Goal: Transaction & Acquisition: Book appointment/travel/reservation

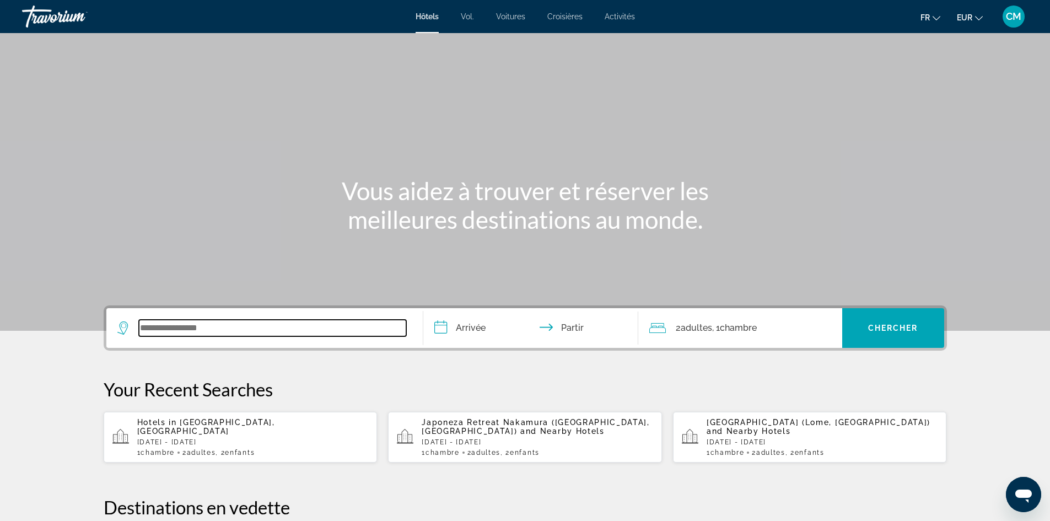
click at [238, 324] on input "Widget de recherche" at bounding box center [272, 328] width 267 height 17
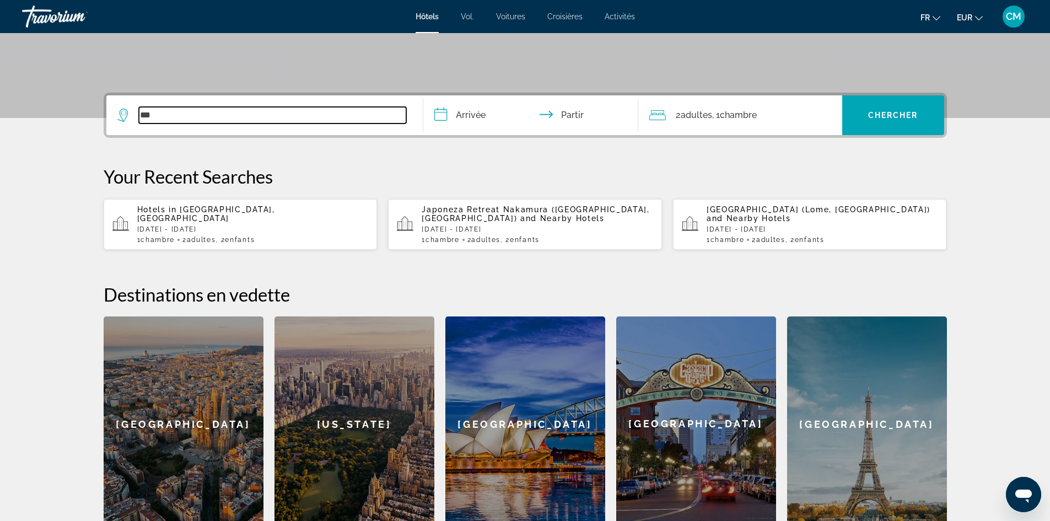
scroll to position [214, 0]
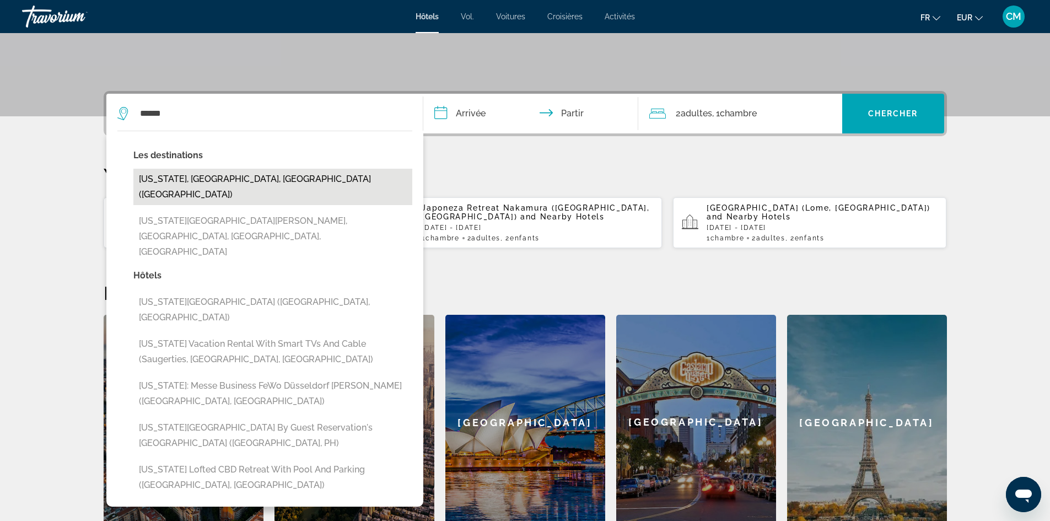
click at [222, 173] on button "[US_STATE], [GEOGRAPHIC_DATA], [GEOGRAPHIC_DATA] ([GEOGRAPHIC_DATA])" at bounding box center [272, 187] width 279 height 36
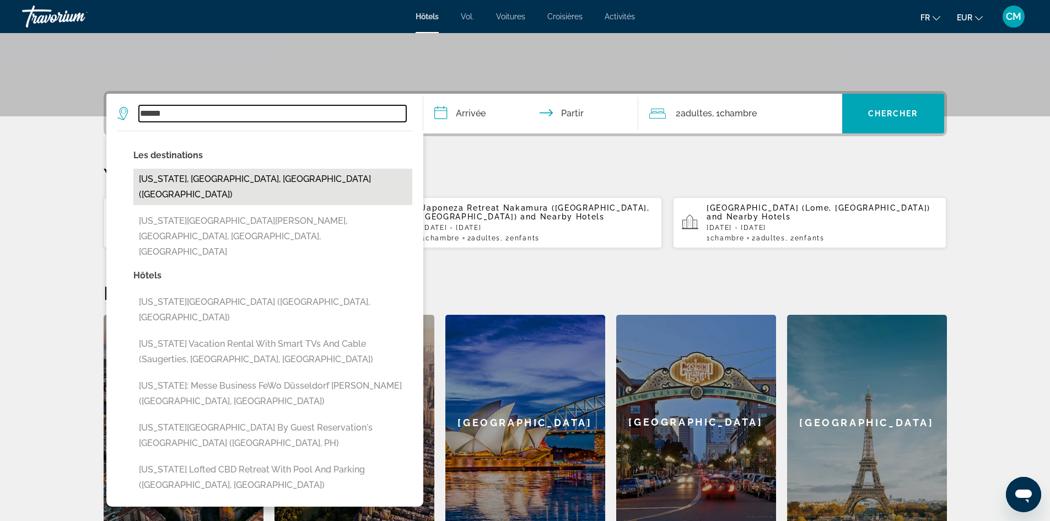
type input "**********"
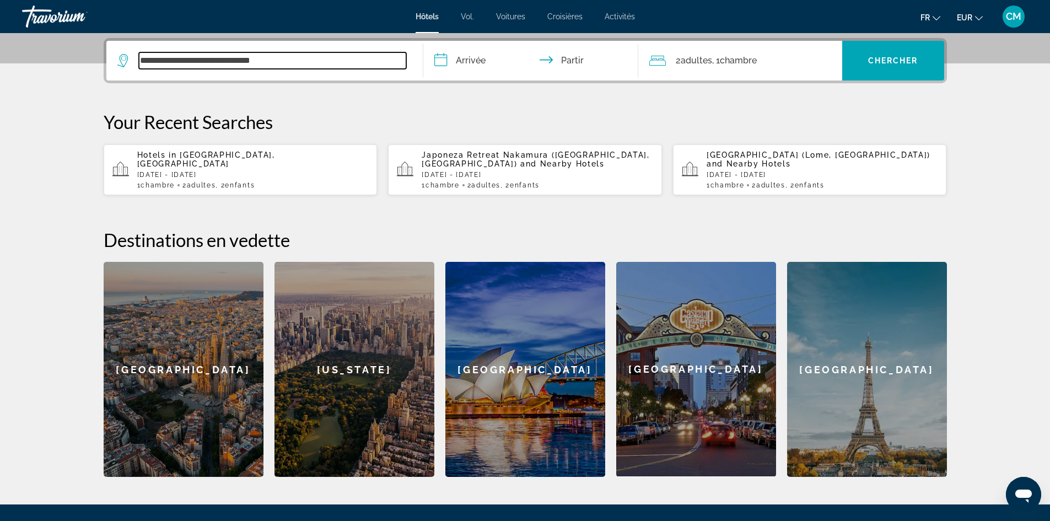
scroll to position [270, 0]
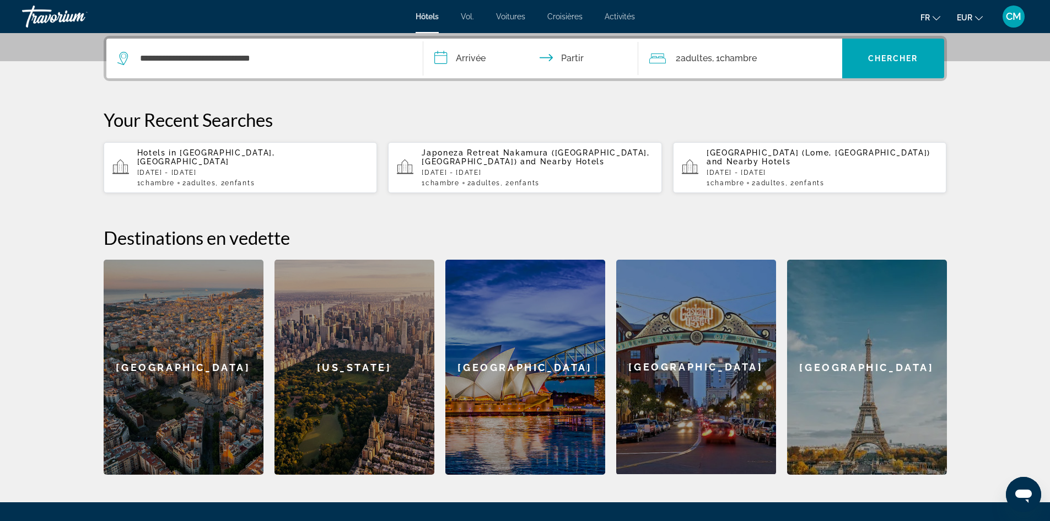
click at [470, 58] on input "**********" at bounding box center [532, 60] width 219 height 43
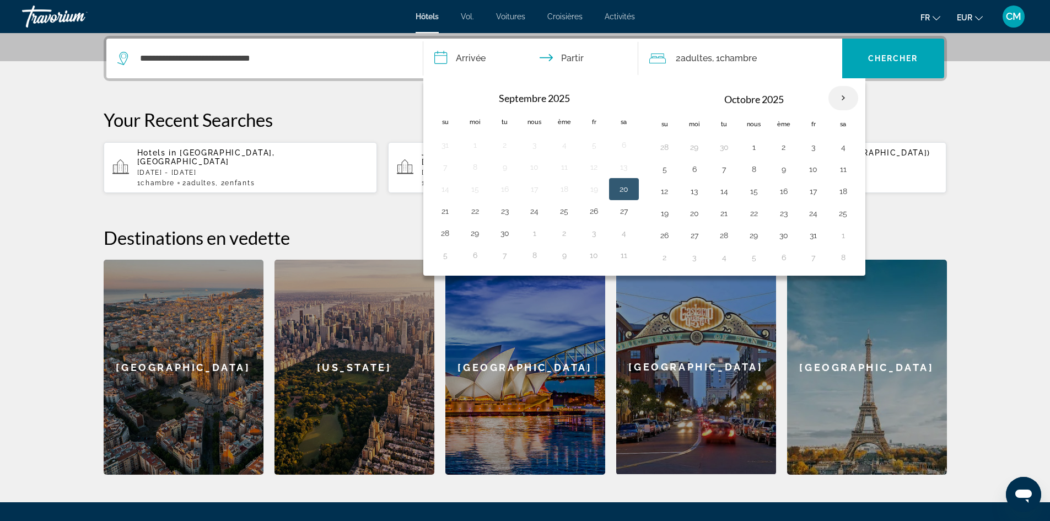
click at [843, 99] on th "Mois prochain" at bounding box center [843, 98] width 30 height 24
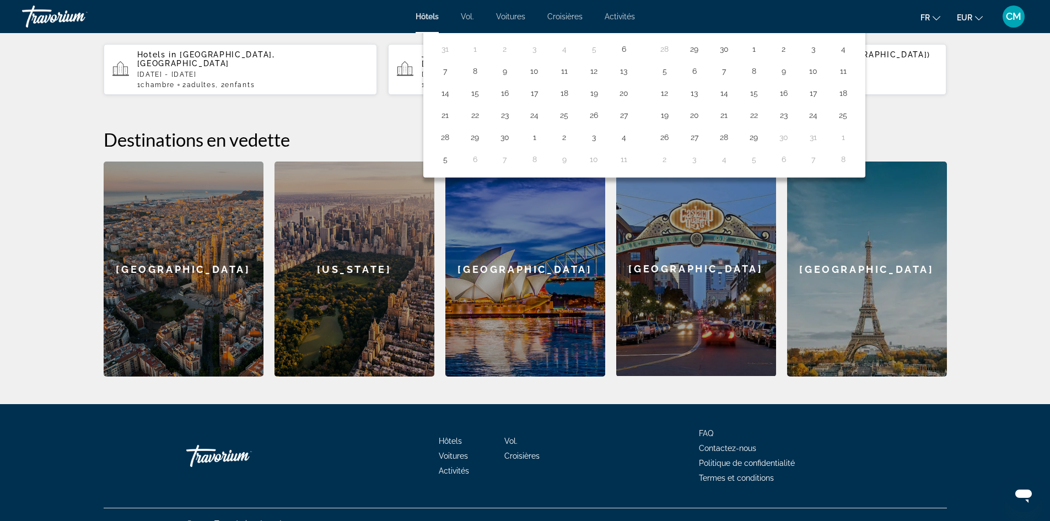
scroll to position [386, 0]
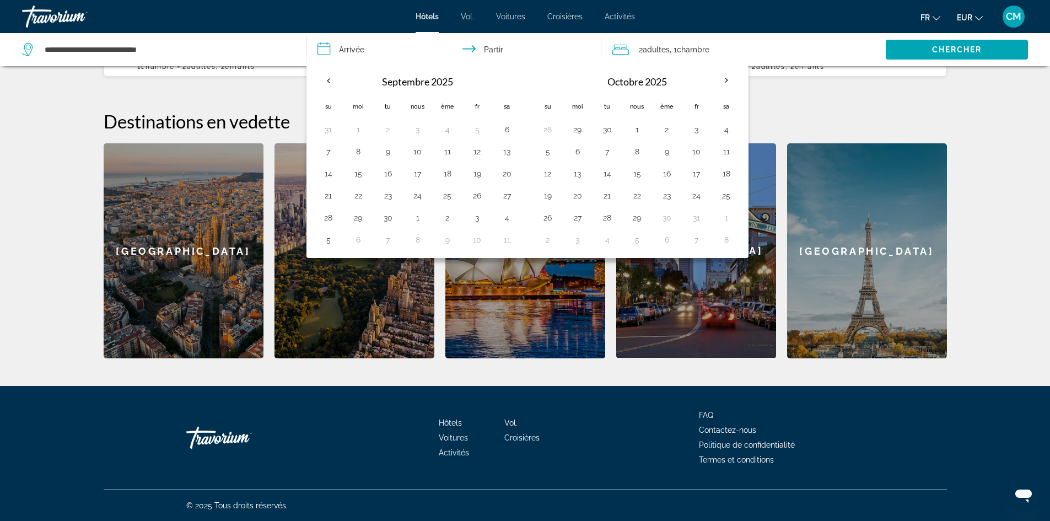
click at [352, 49] on input "**********" at bounding box center [456, 51] width 300 height 36
click at [722, 78] on th "Mois prochain" at bounding box center [727, 80] width 30 height 24
click at [726, 80] on th "Mois prochain" at bounding box center [727, 80] width 30 height 24
click at [725, 82] on th "Mois prochain" at bounding box center [727, 80] width 30 height 24
click at [582, 199] on button "20" at bounding box center [578, 195] width 18 height 15
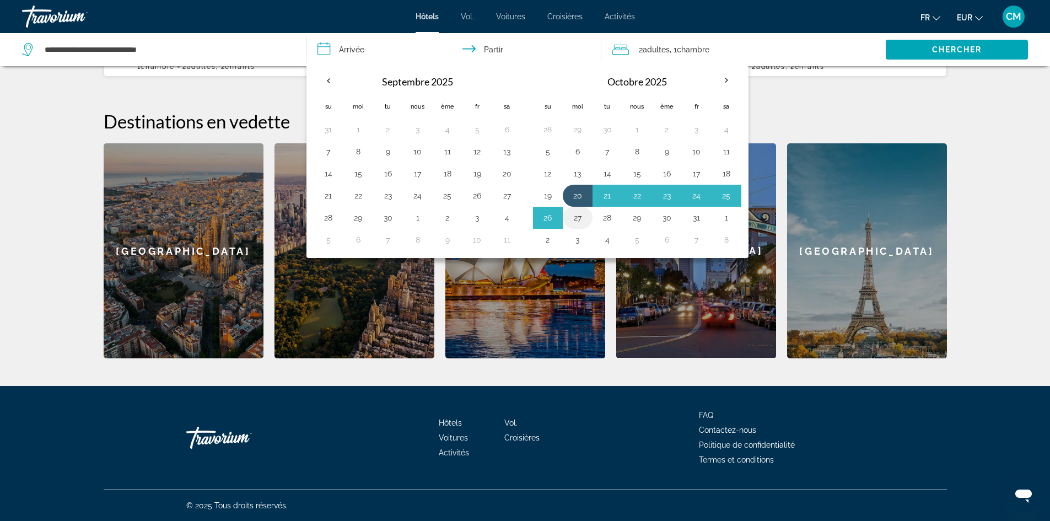
click at [582, 216] on button "27" at bounding box center [578, 217] width 18 height 15
type input "**********"
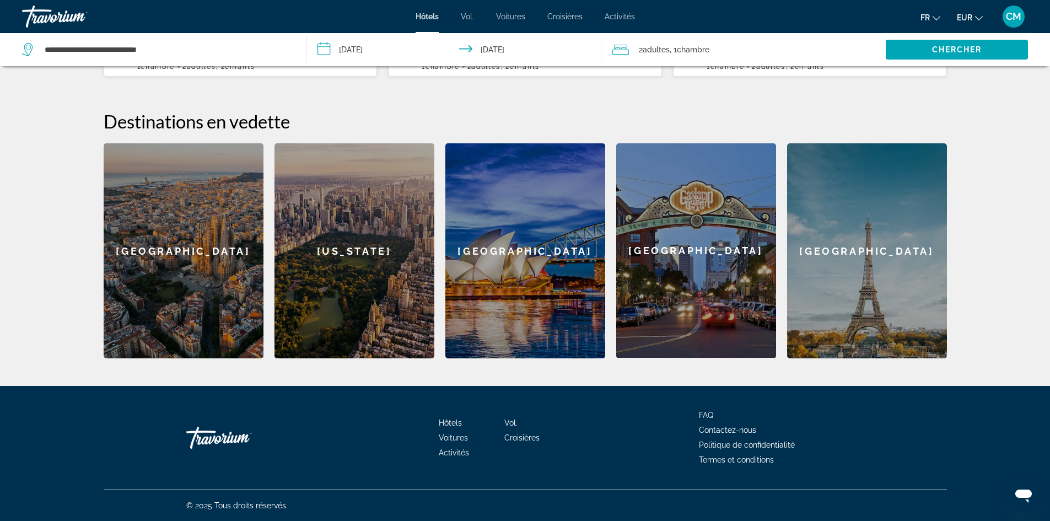
click at [357, 49] on input "**********" at bounding box center [456, 51] width 300 height 36
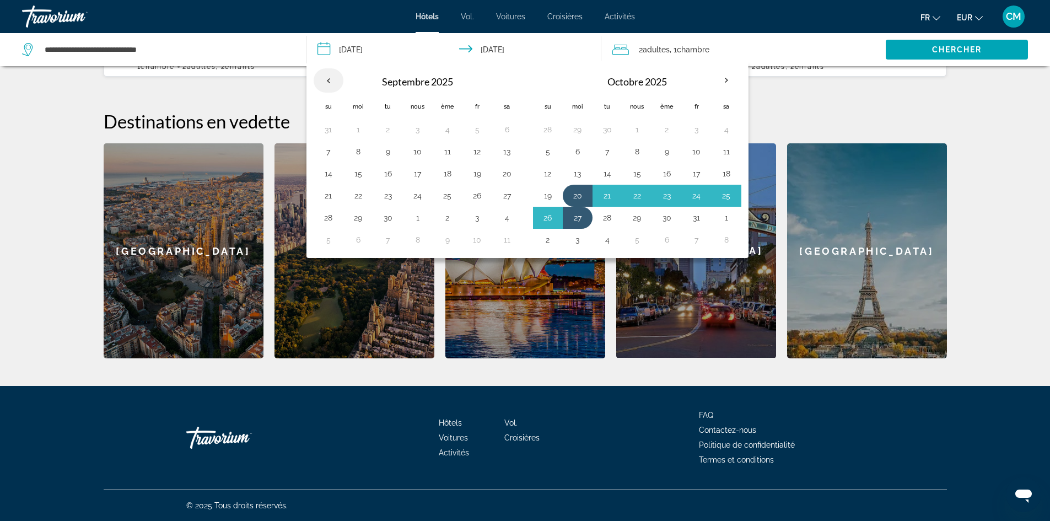
click at [325, 80] on th "Previous month" at bounding box center [329, 80] width 30 height 24
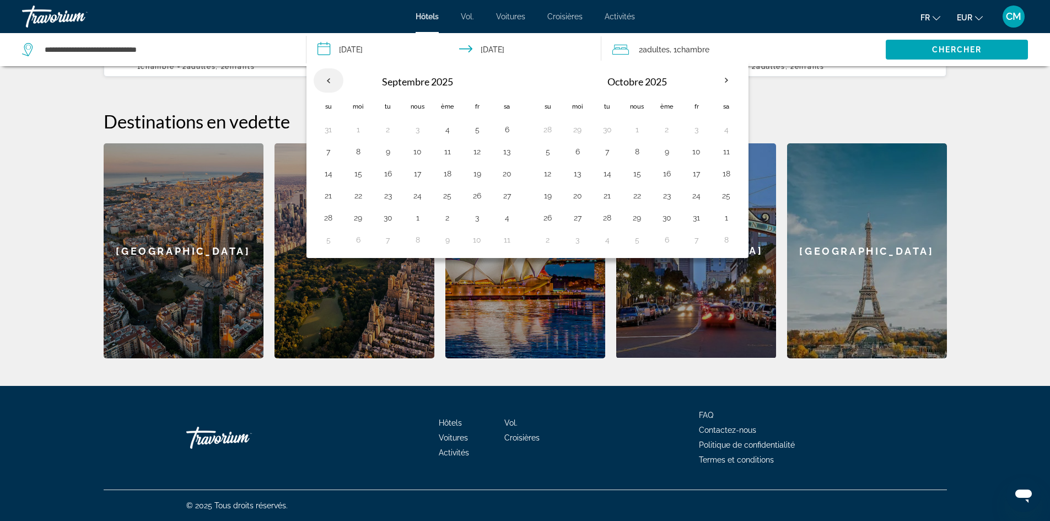
click at [325, 80] on th "Previous month" at bounding box center [329, 80] width 30 height 24
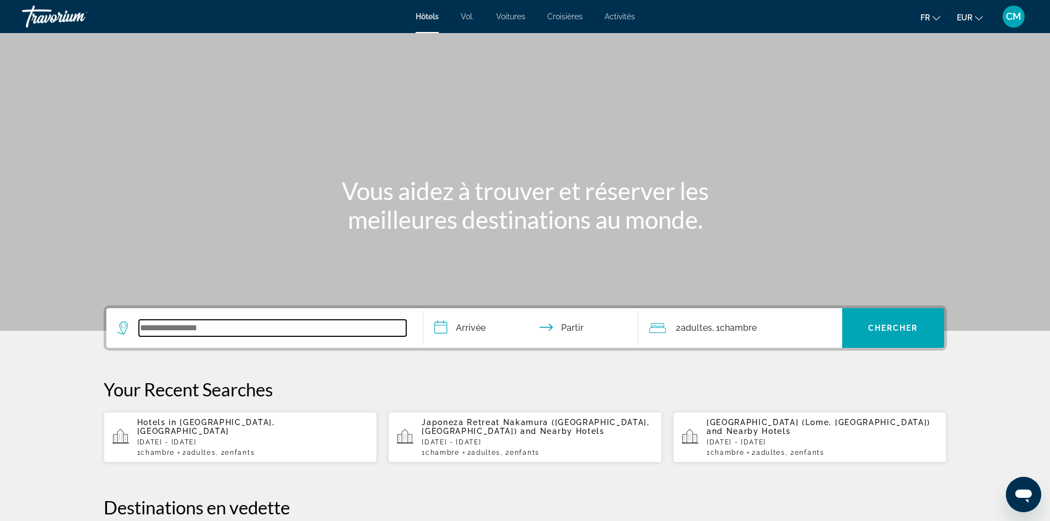
click at [192, 330] on input "Widget de recherche" at bounding box center [272, 328] width 267 height 17
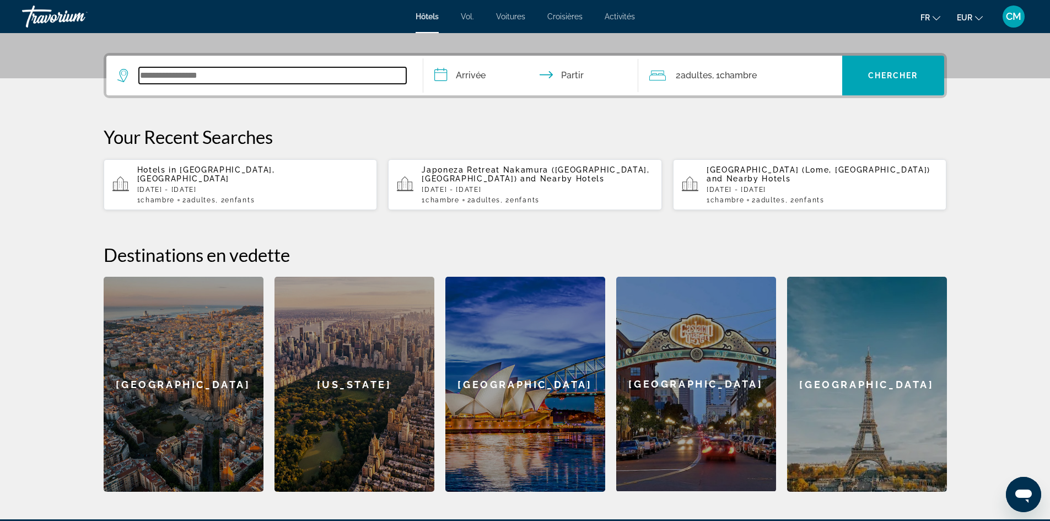
scroll to position [270, 0]
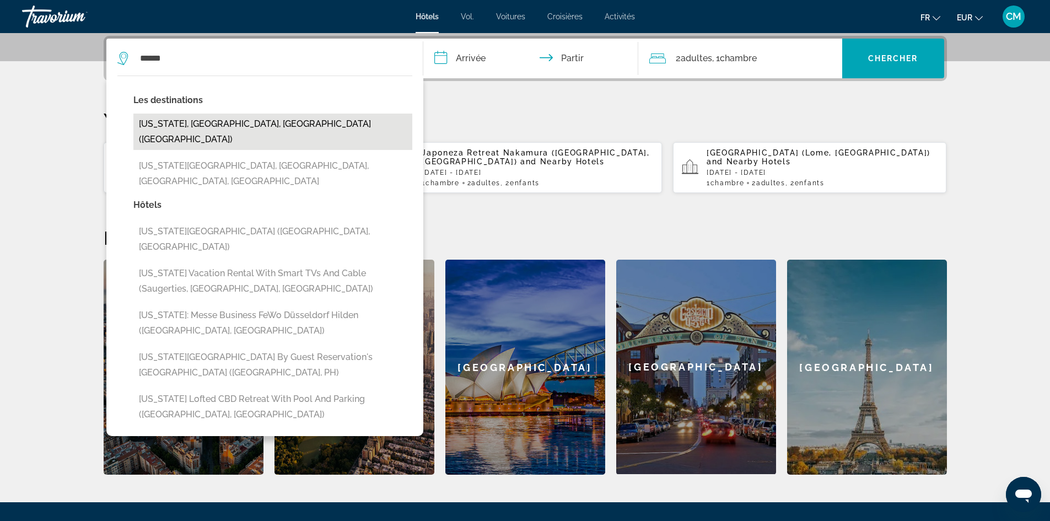
click at [200, 126] on button "[US_STATE], [GEOGRAPHIC_DATA], [GEOGRAPHIC_DATA] ([GEOGRAPHIC_DATA])" at bounding box center [272, 132] width 279 height 36
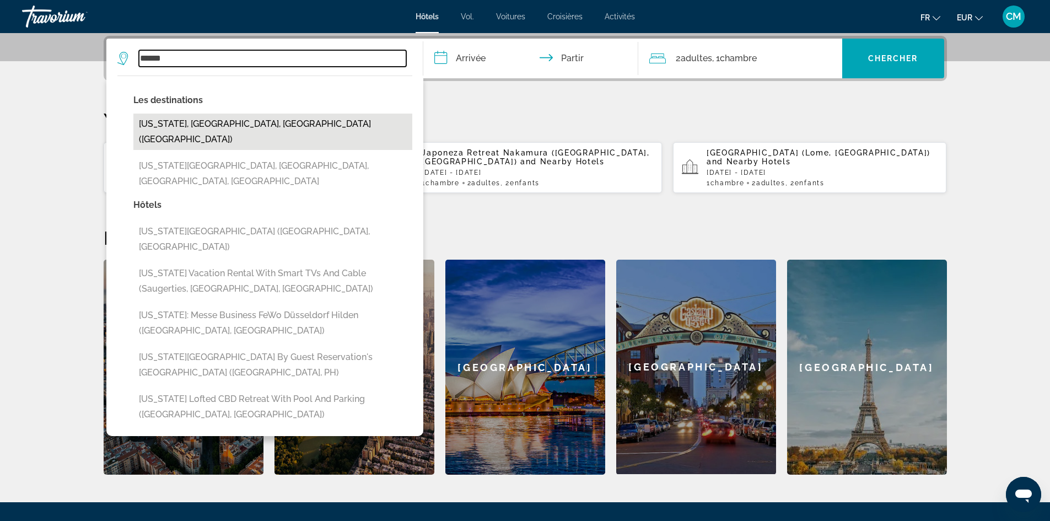
type input "**********"
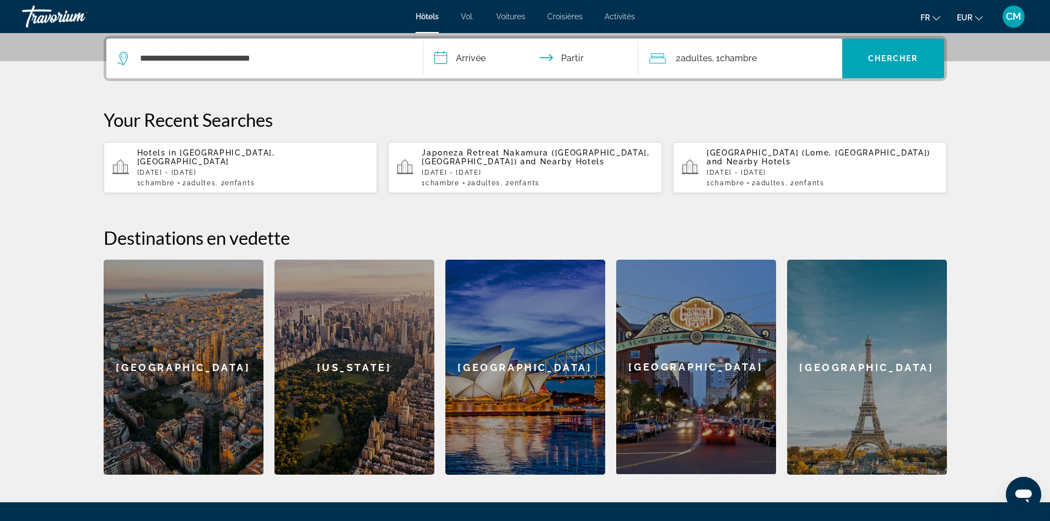
click at [466, 58] on input "**********" at bounding box center [532, 60] width 219 height 43
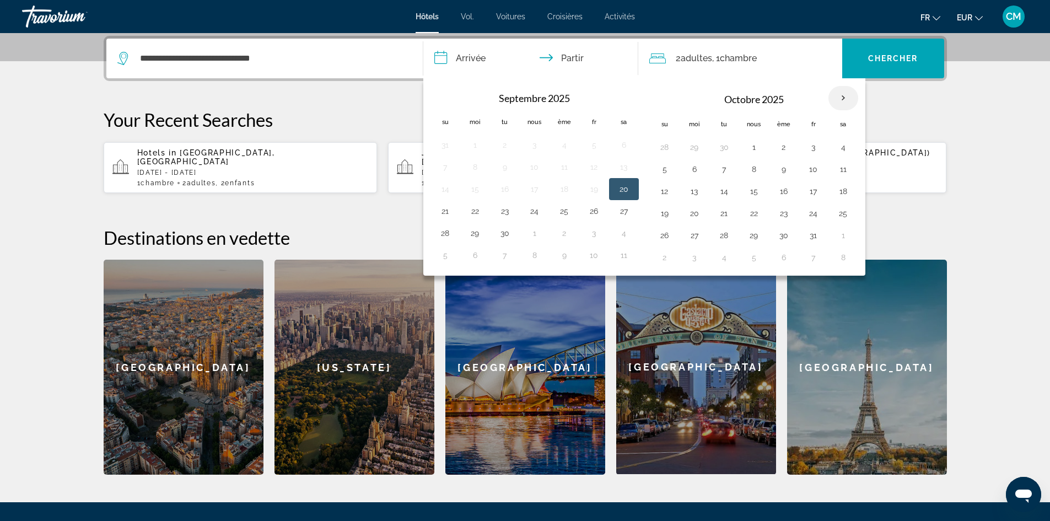
click at [845, 95] on th "Mois prochain" at bounding box center [843, 98] width 30 height 24
click at [696, 218] on button "20" at bounding box center [695, 213] width 18 height 15
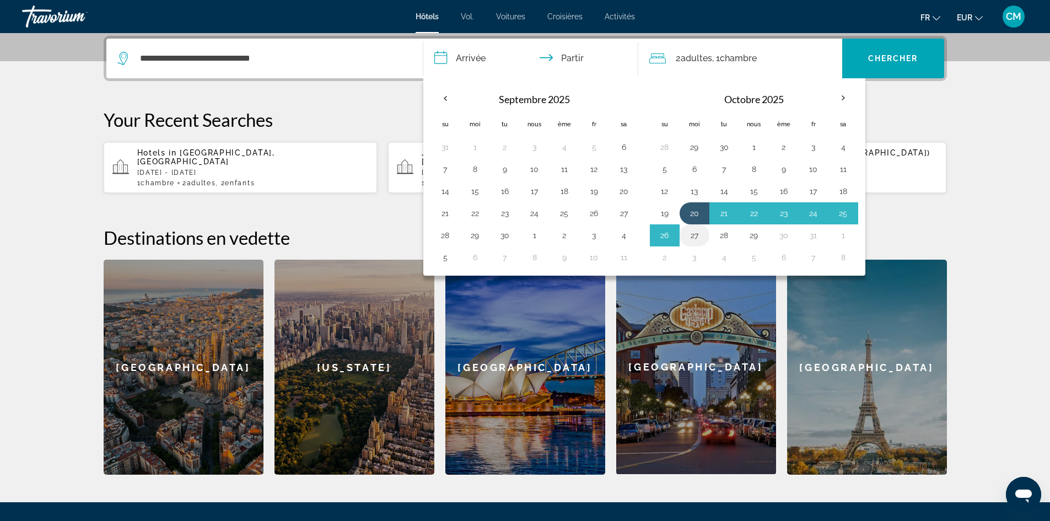
click at [697, 235] on button "27" at bounding box center [695, 235] width 18 height 15
type input "**********"
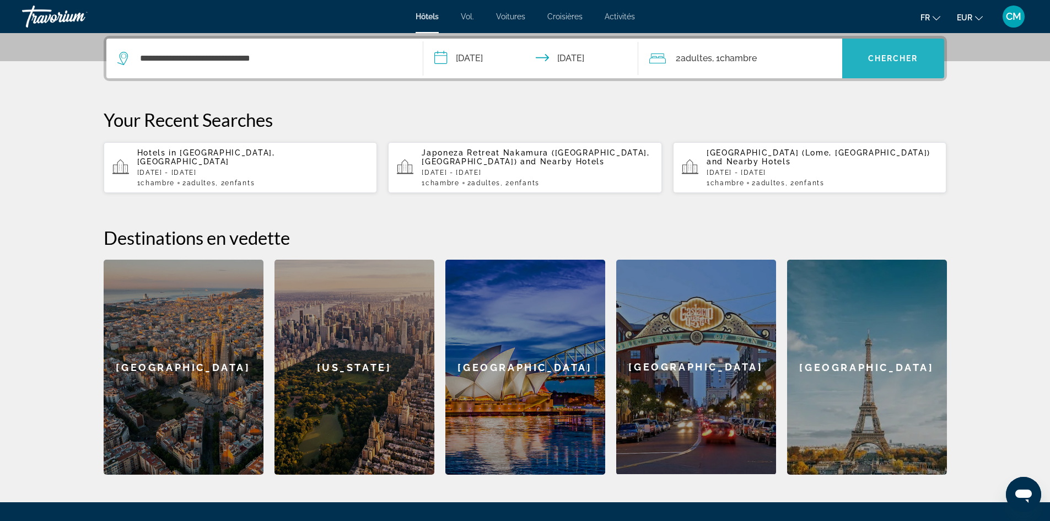
click at [905, 57] on font "Chercher" at bounding box center [893, 58] width 50 height 9
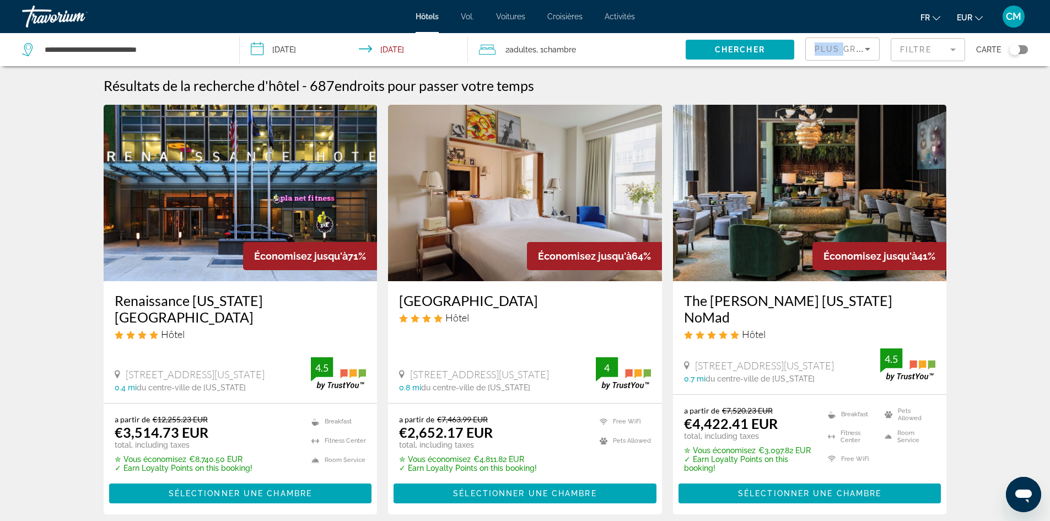
click at [841, 45] on div "Plus grandes économies" at bounding box center [843, 53] width 56 height 31
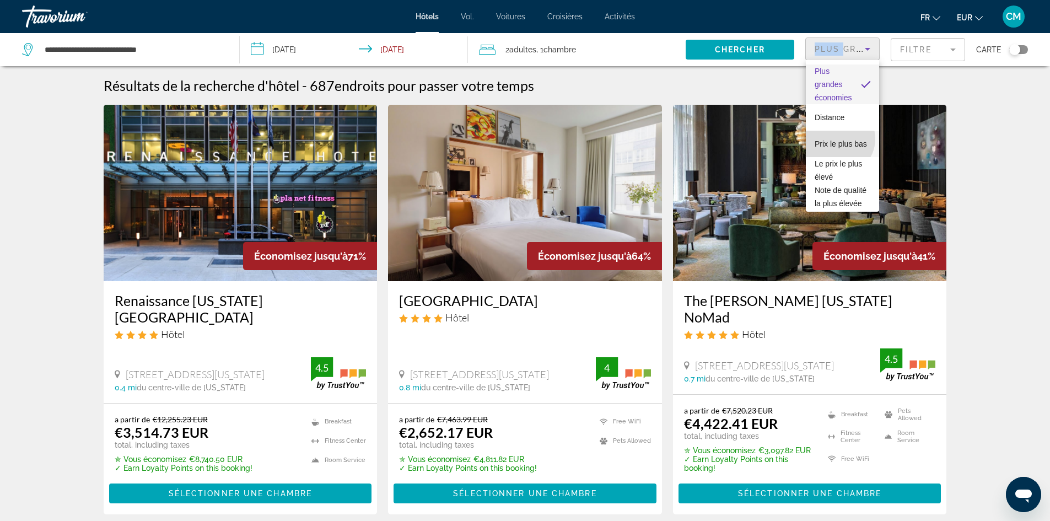
click at [838, 139] on font "Prix ​​le plus bas" at bounding box center [841, 143] width 52 height 9
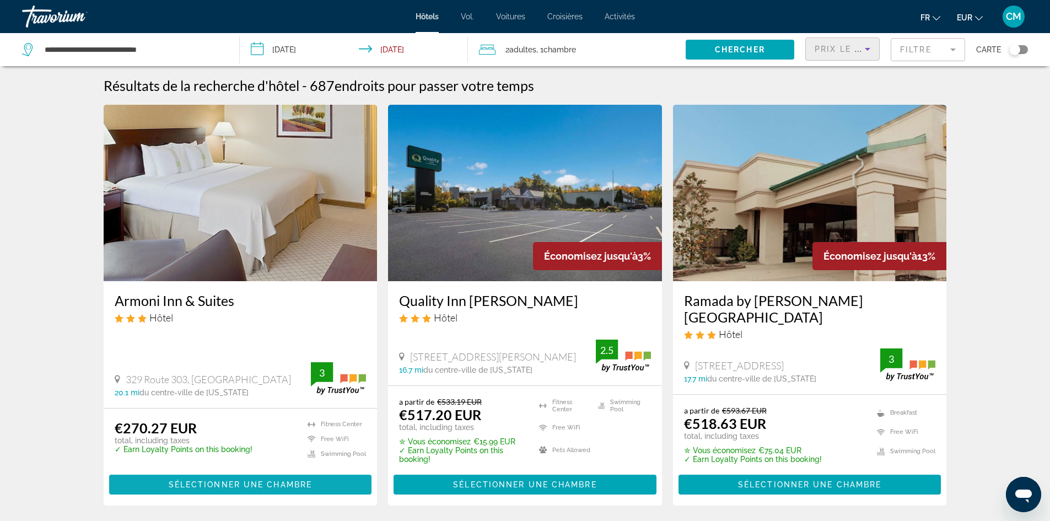
click at [253, 471] on span "Contenu principal" at bounding box center [240, 484] width 263 height 26
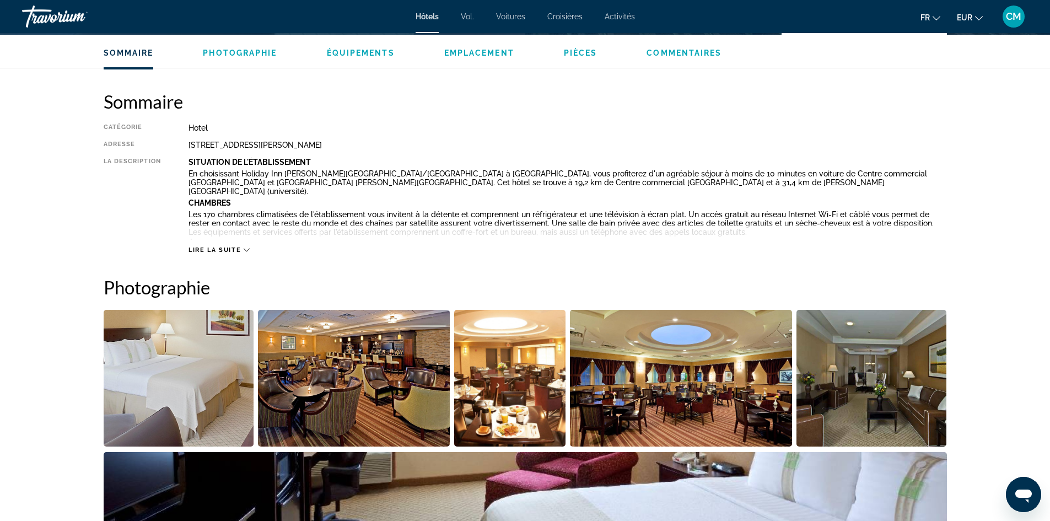
scroll to position [331, 0]
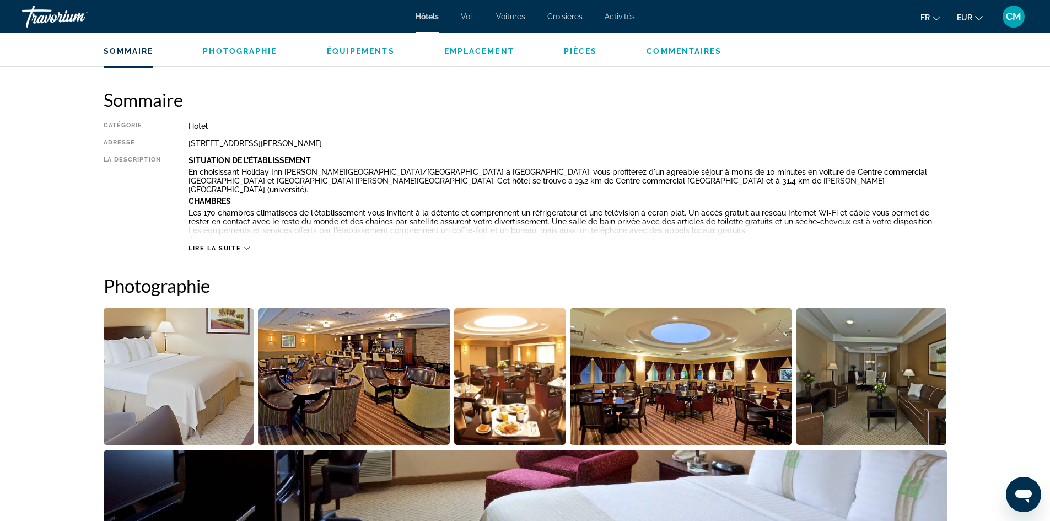
click at [243, 244] on button "Lire la suite" at bounding box center [219, 248] width 61 height 8
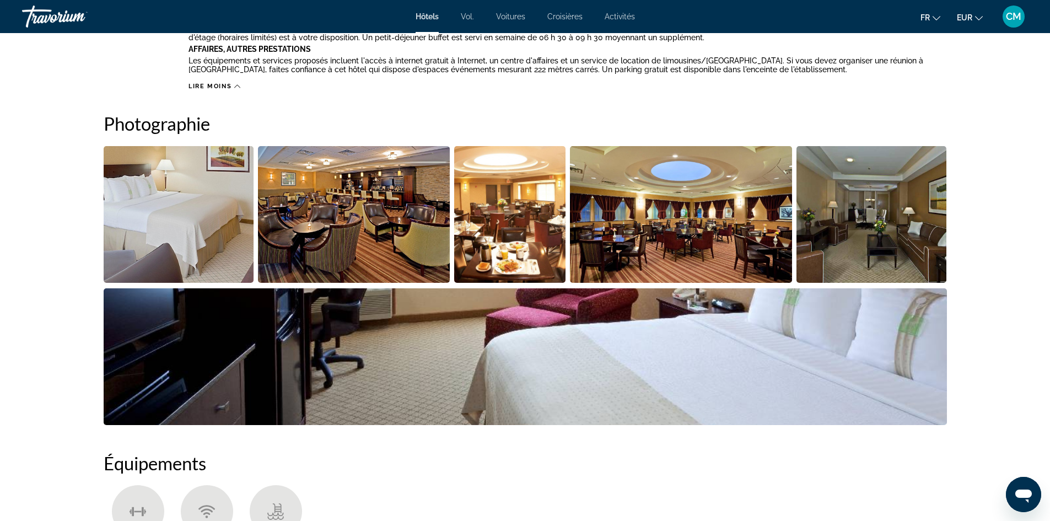
scroll to position [606, 0]
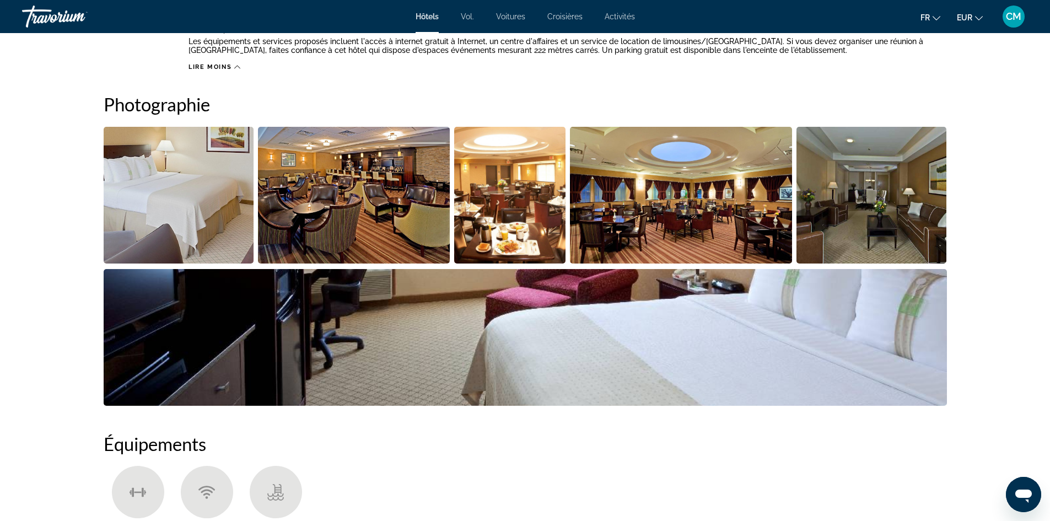
click at [182, 170] on img "Open full-screen image slider" at bounding box center [179, 195] width 150 height 137
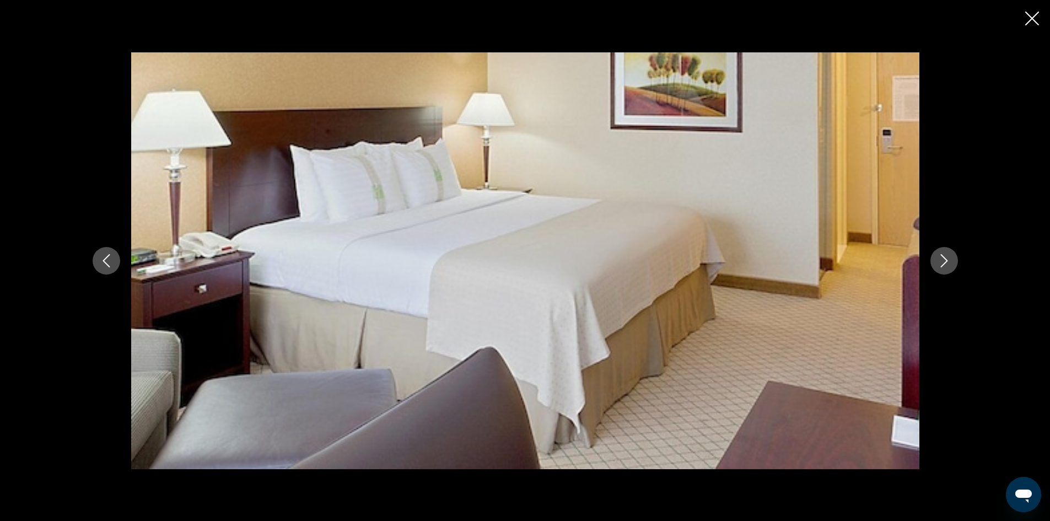
click at [945, 257] on icon "Next image" at bounding box center [944, 260] width 13 height 13
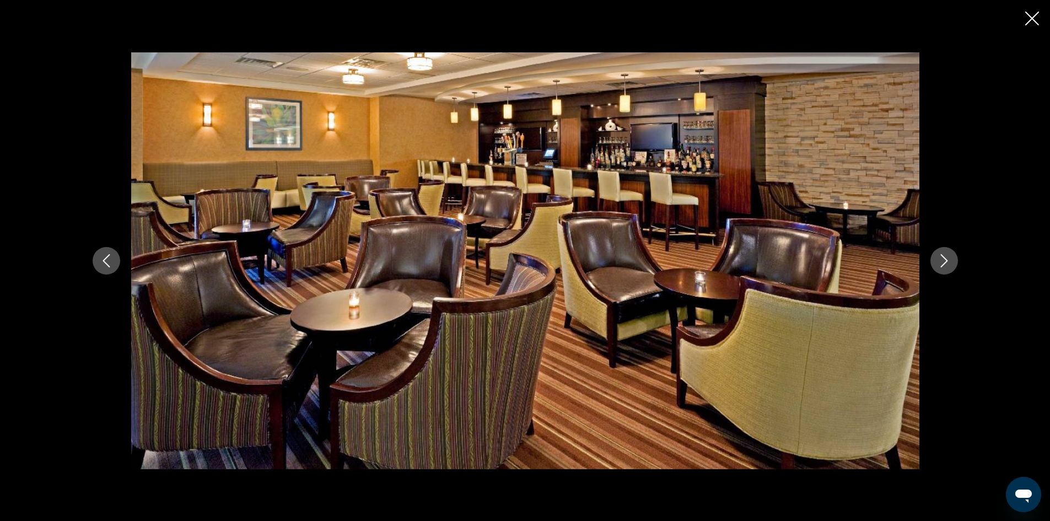
click at [945, 257] on icon "Next image" at bounding box center [944, 260] width 13 height 13
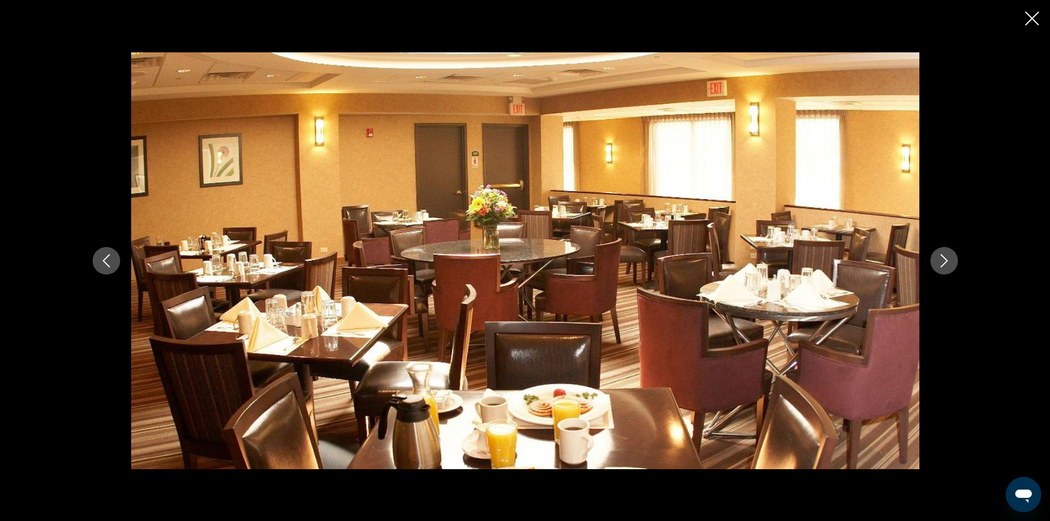
click at [945, 257] on icon "Next image" at bounding box center [944, 260] width 13 height 13
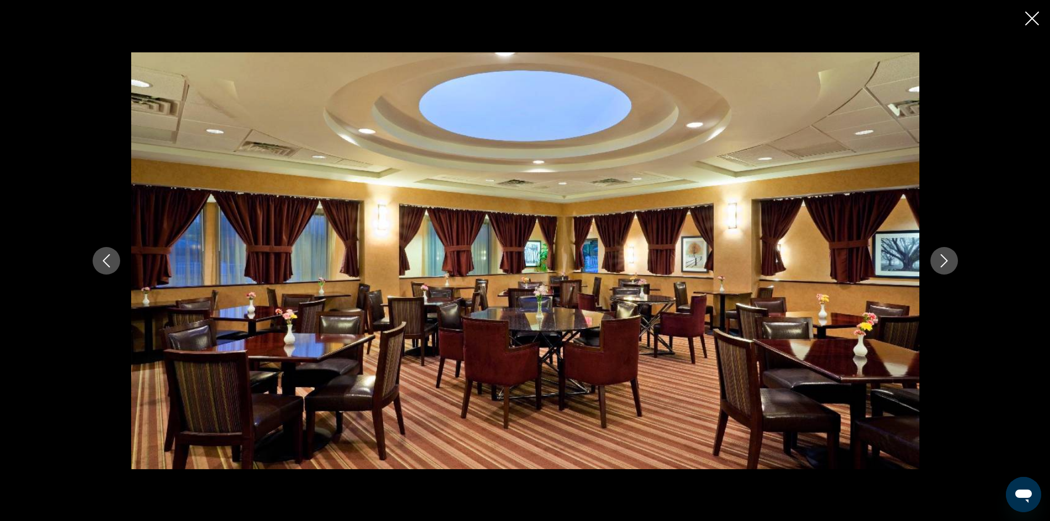
click at [945, 257] on icon "Next image" at bounding box center [944, 260] width 13 height 13
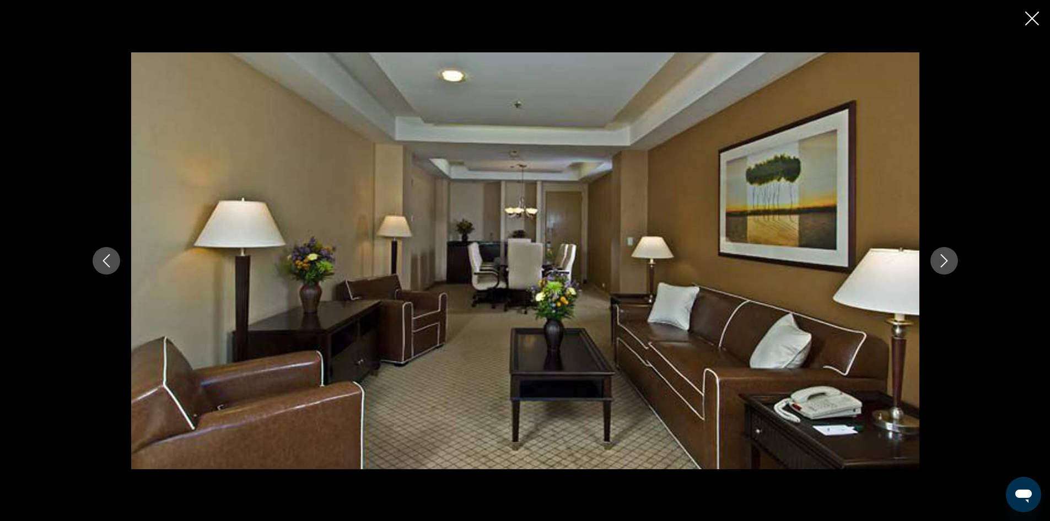
click at [945, 257] on icon "Next image" at bounding box center [944, 260] width 13 height 13
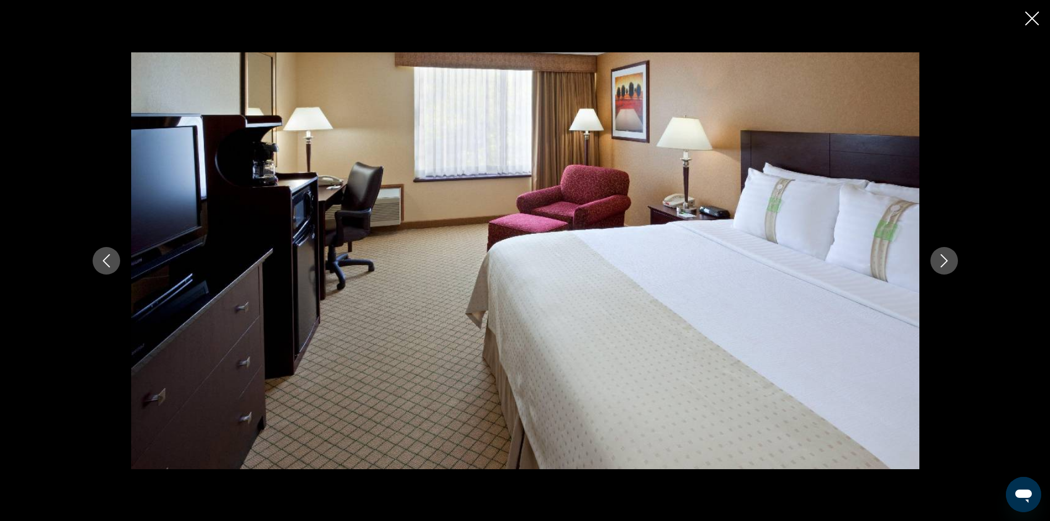
click at [945, 257] on icon "Next image" at bounding box center [944, 260] width 13 height 13
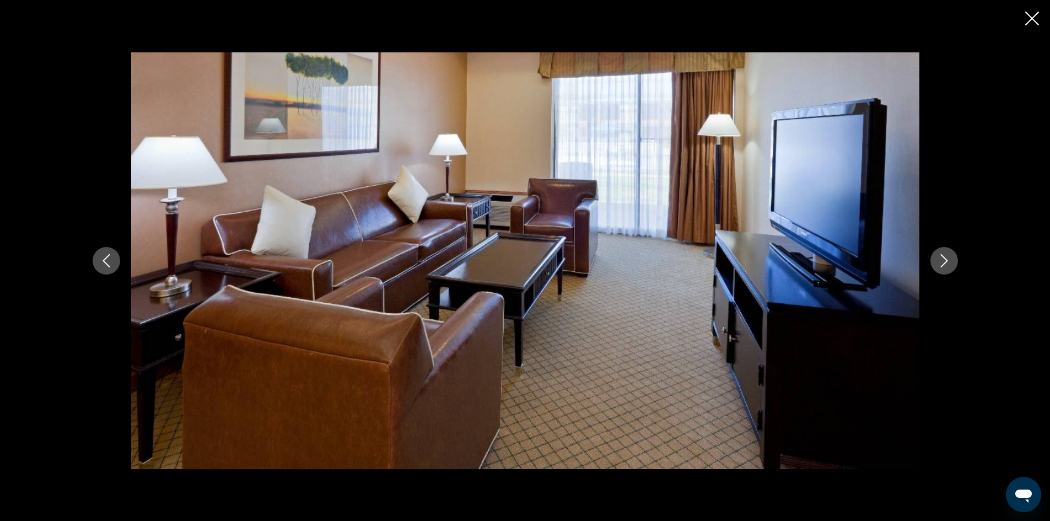
click at [945, 257] on icon "Next image" at bounding box center [944, 260] width 13 height 13
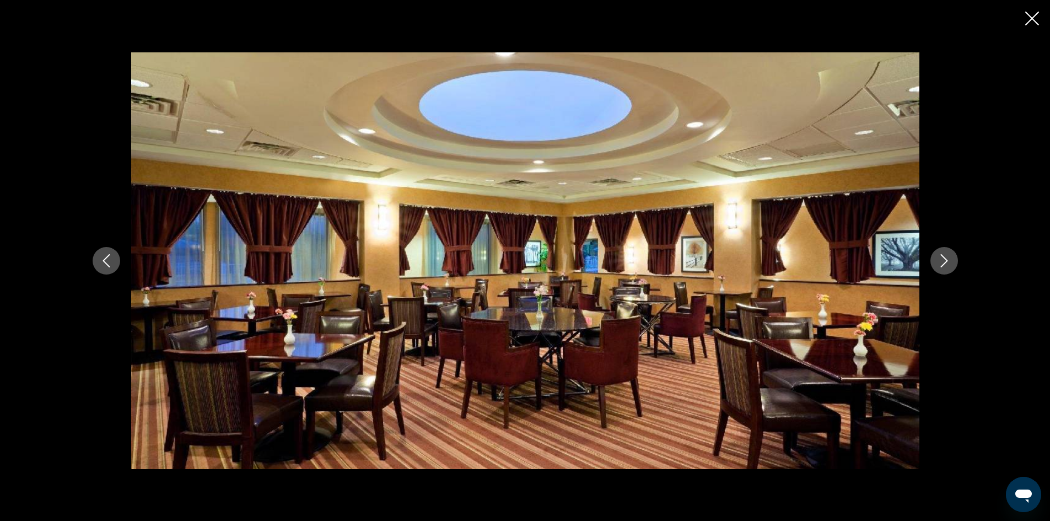
click at [945, 257] on icon "Next image" at bounding box center [944, 260] width 13 height 13
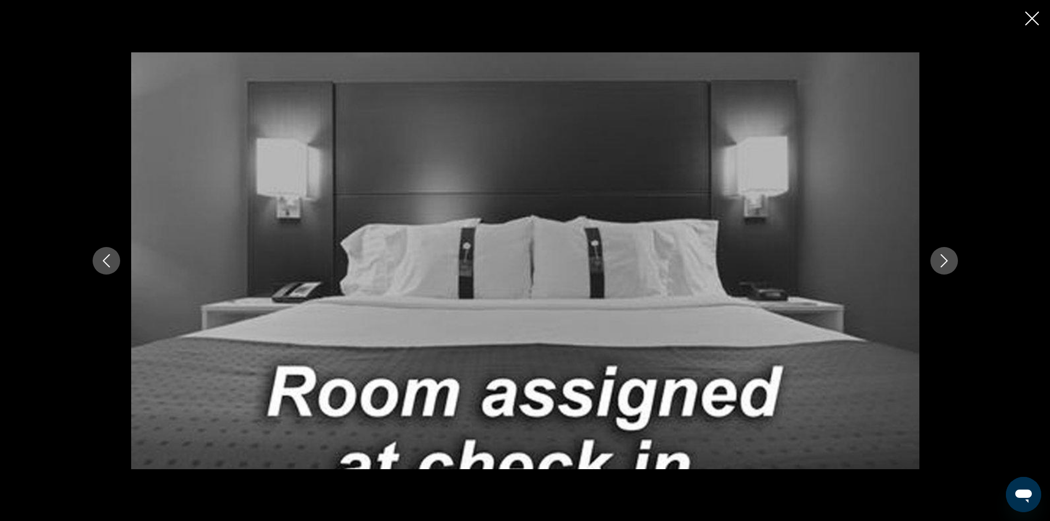
click at [945, 257] on icon "Next image" at bounding box center [944, 260] width 13 height 13
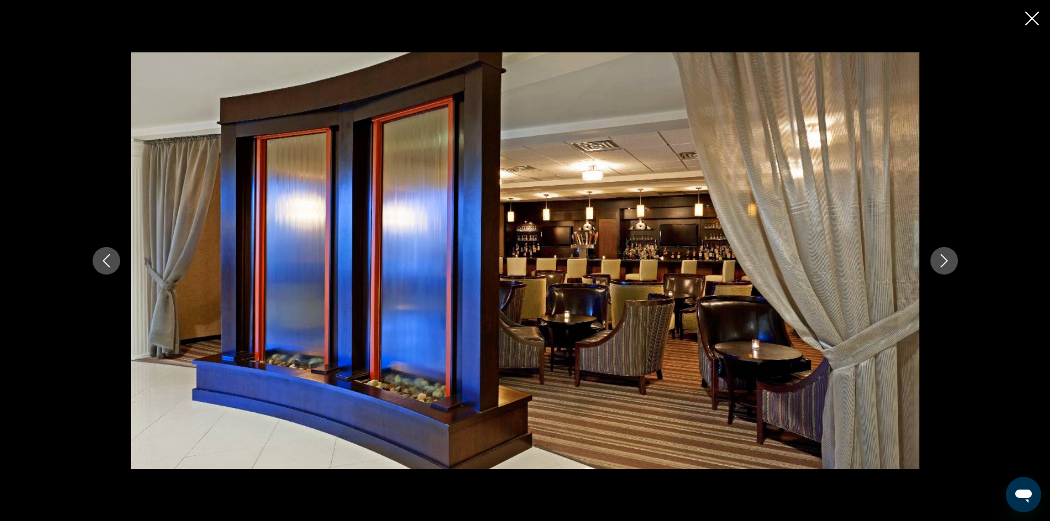
click at [945, 257] on icon "Next image" at bounding box center [944, 260] width 13 height 13
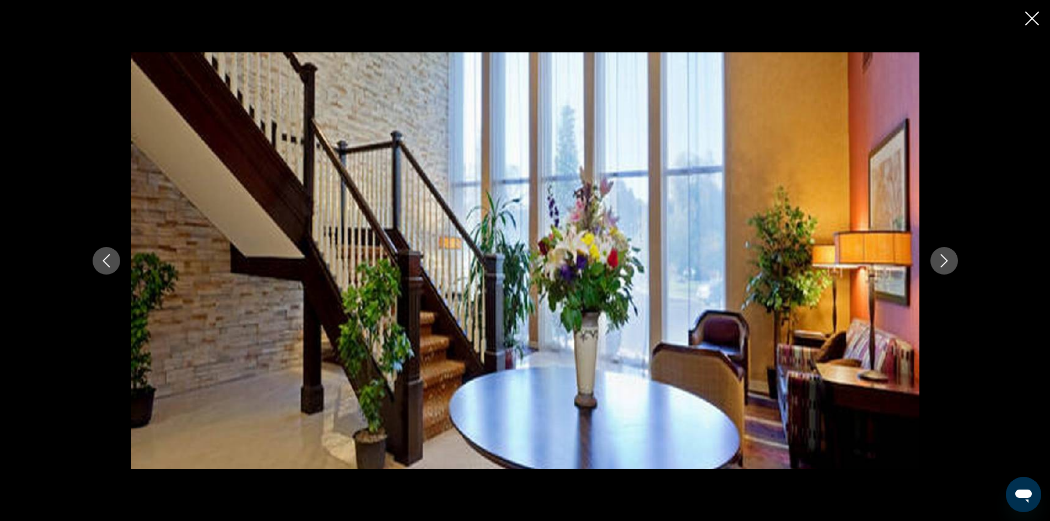
click at [945, 257] on icon "Next image" at bounding box center [944, 260] width 13 height 13
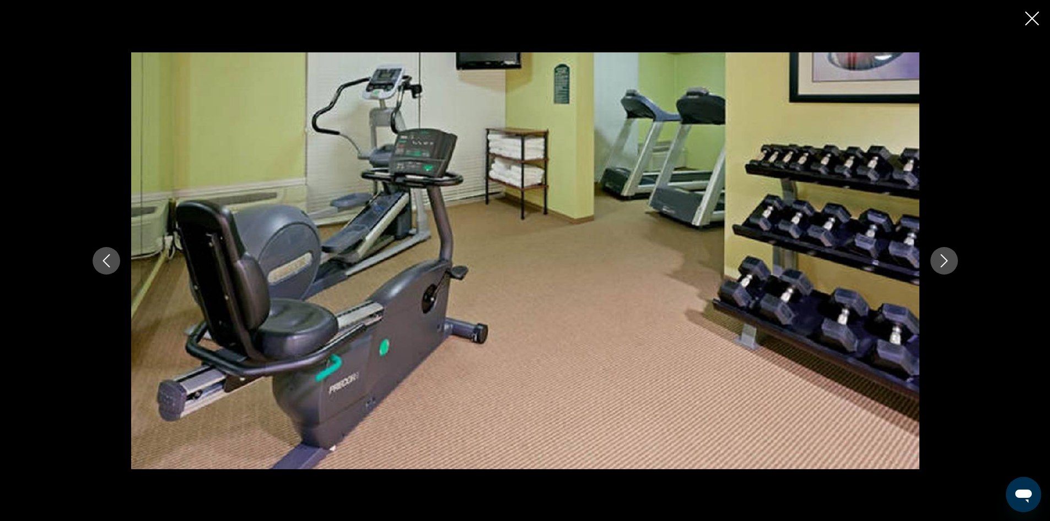
click at [945, 257] on icon "Next image" at bounding box center [944, 260] width 13 height 13
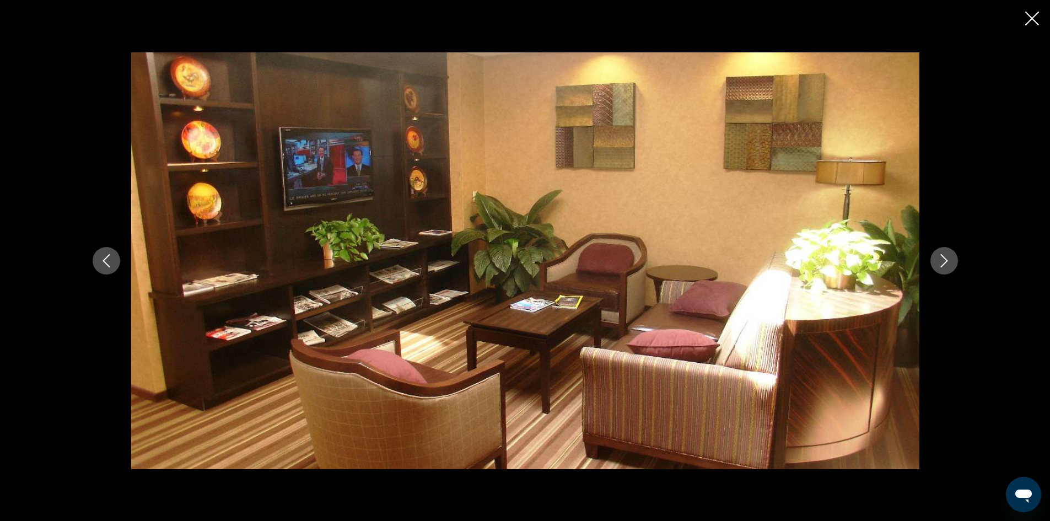
click at [1029, 19] on icon "Close slideshow" at bounding box center [1032, 19] width 14 height 14
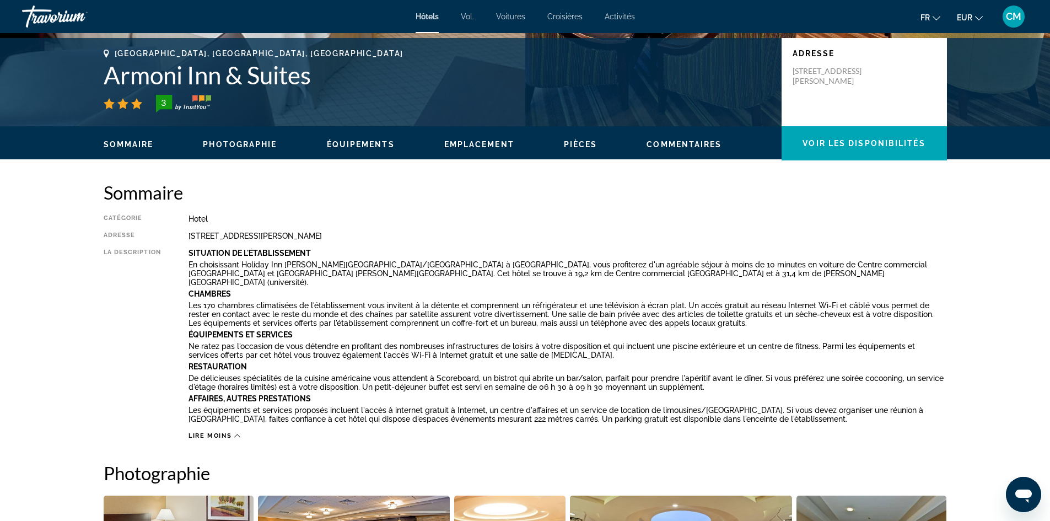
scroll to position [211, 0]
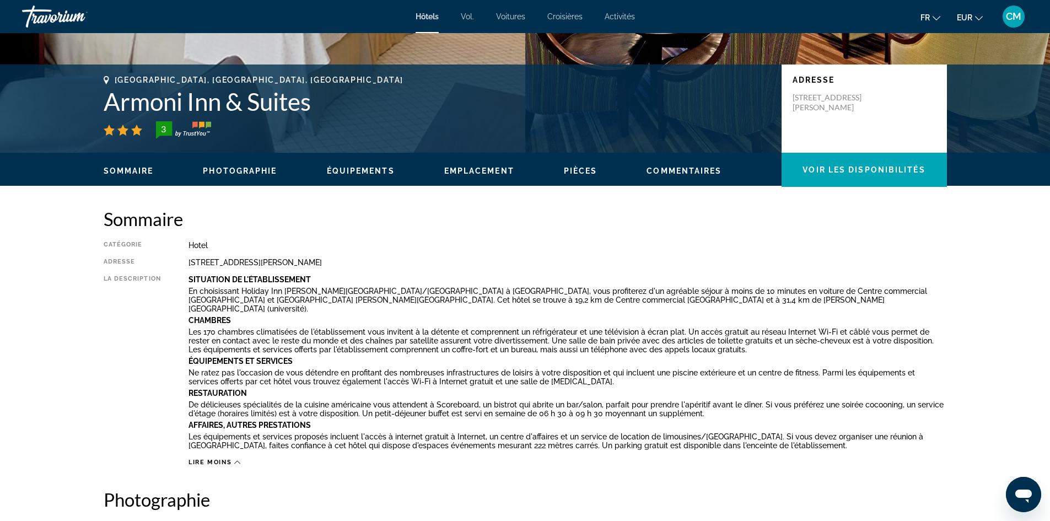
click at [246, 172] on span "Photographie" at bounding box center [240, 170] width 74 height 9
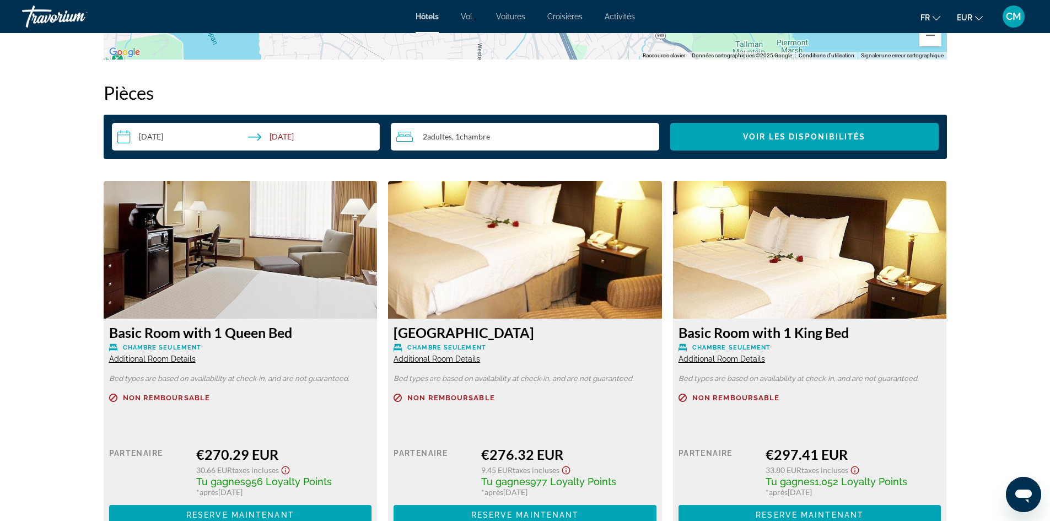
scroll to position [1501, 0]
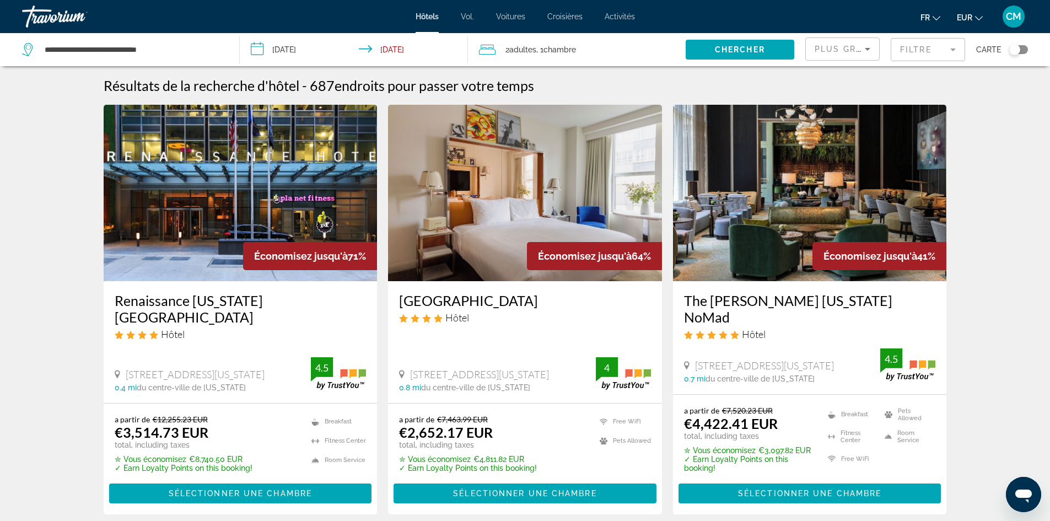
click at [861, 51] on icon "Sort by" at bounding box center [867, 48] width 13 height 13
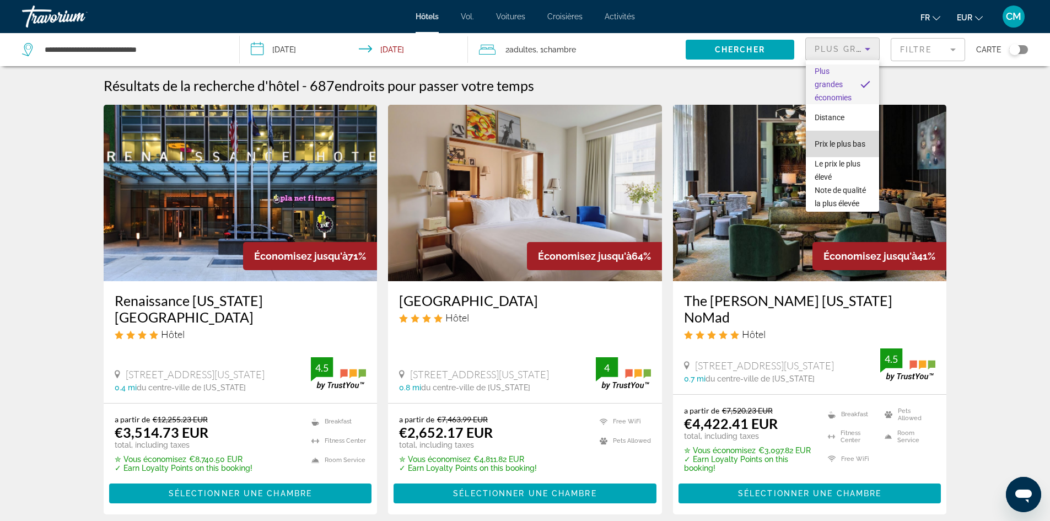
click at [851, 139] on font "Prix ​​le plus bas" at bounding box center [840, 143] width 51 height 9
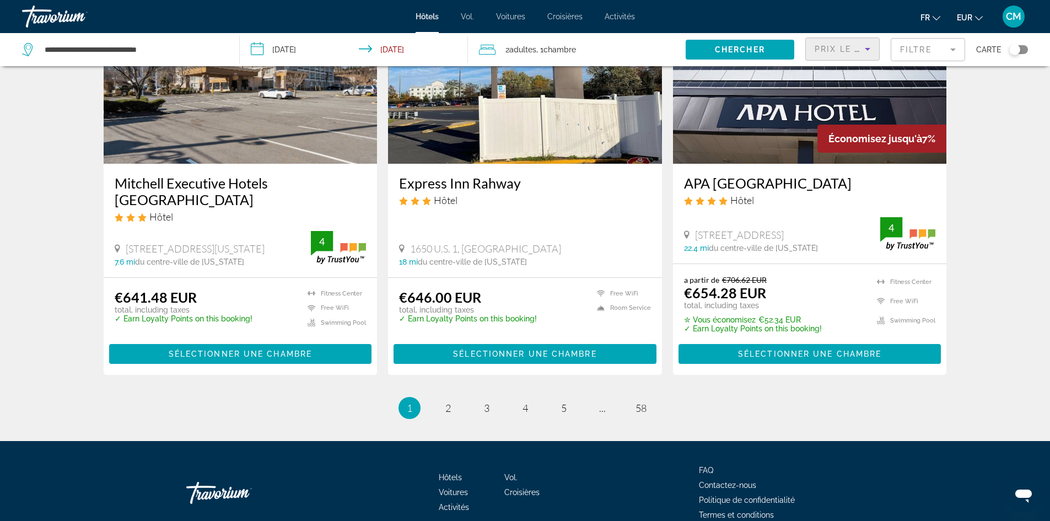
scroll to position [1423, 0]
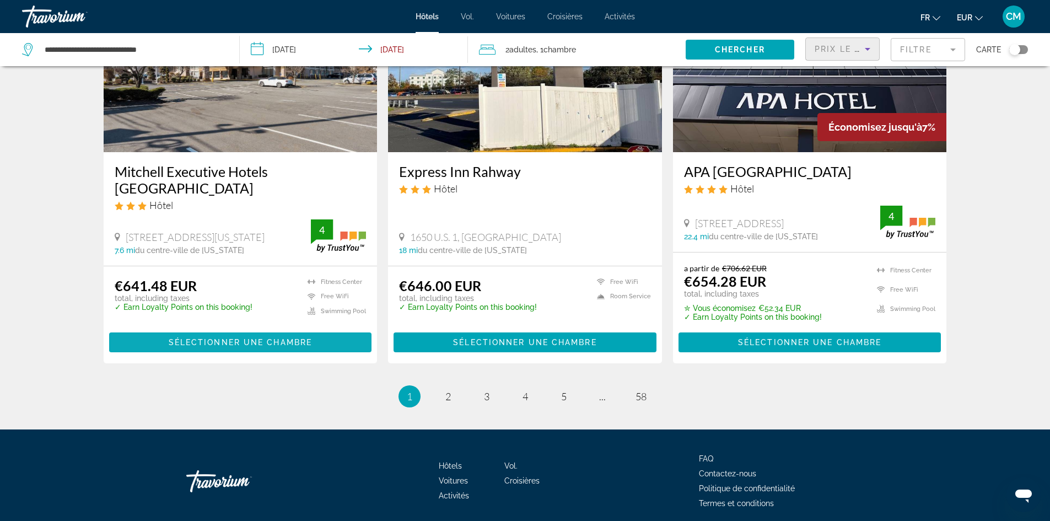
click at [308, 338] on span "Sélectionner une chambre" at bounding box center [240, 342] width 143 height 9
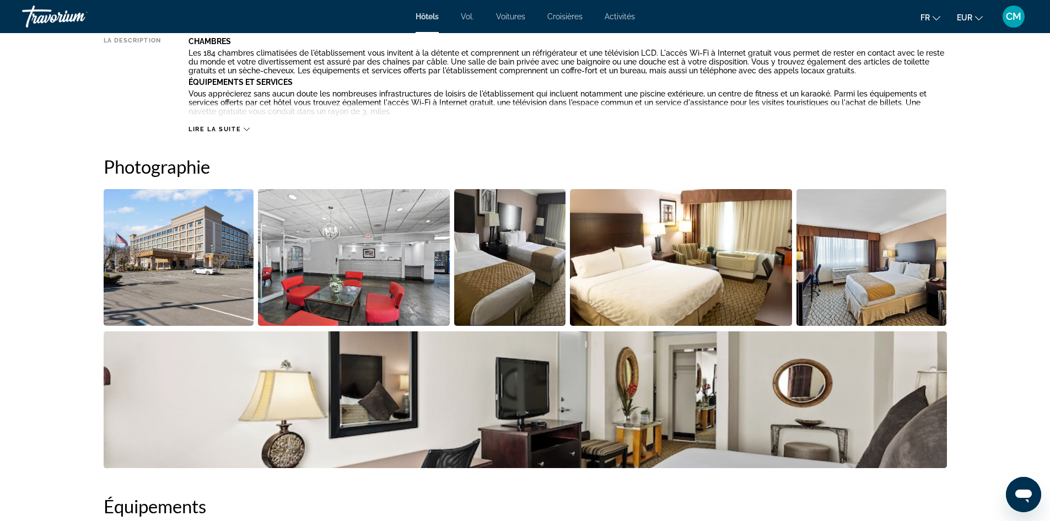
scroll to position [165, 0]
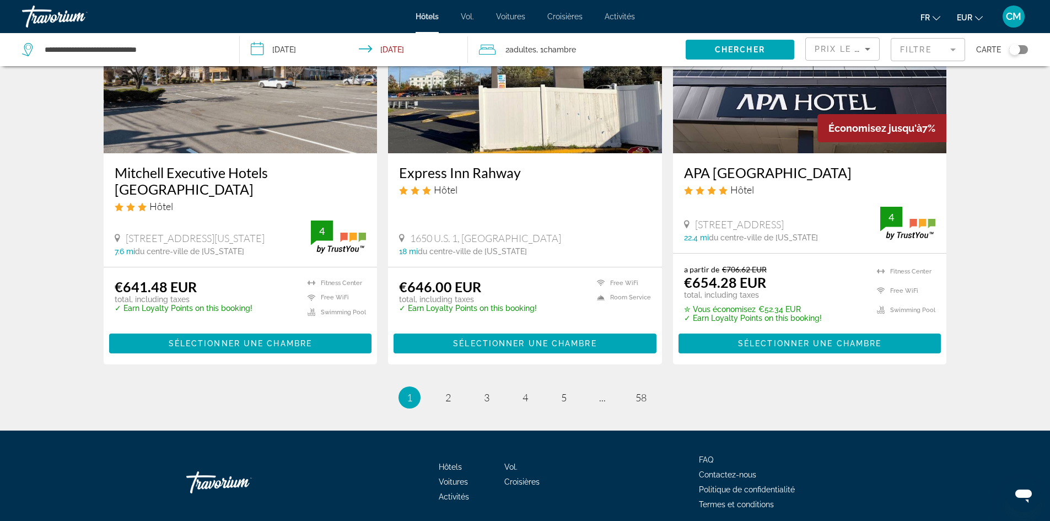
scroll to position [1423, 0]
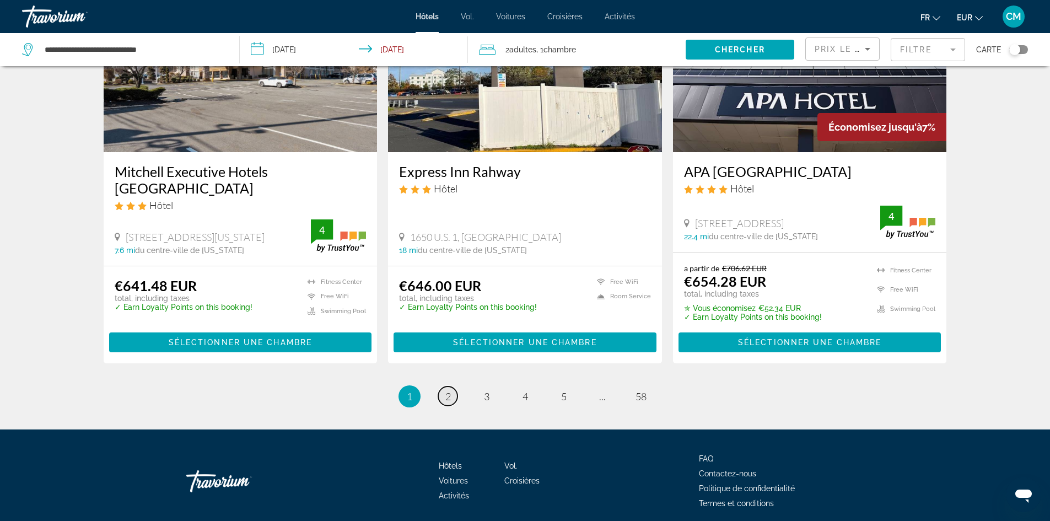
click at [444, 386] on link "page 2" at bounding box center [447, 395] width 19 height 19
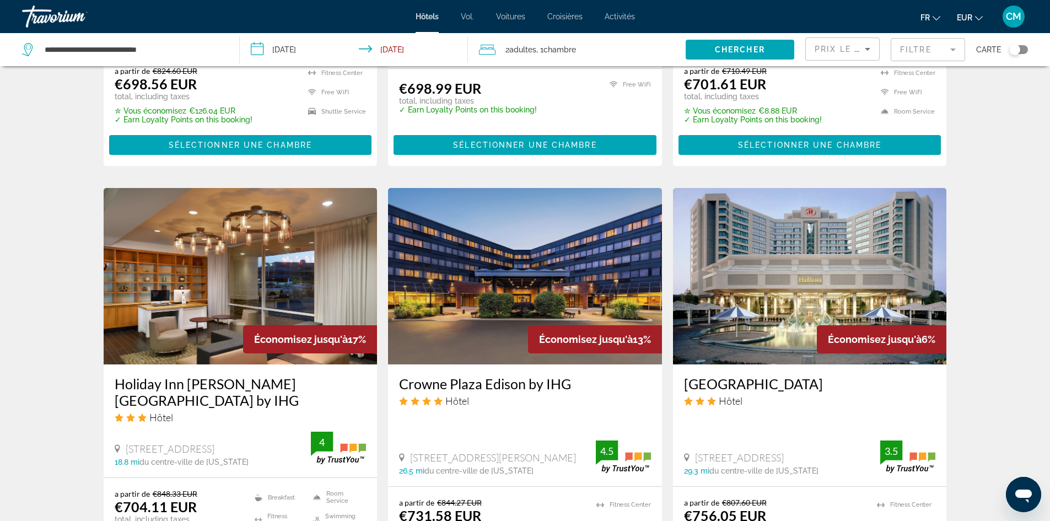
scroll to position [827, 0]
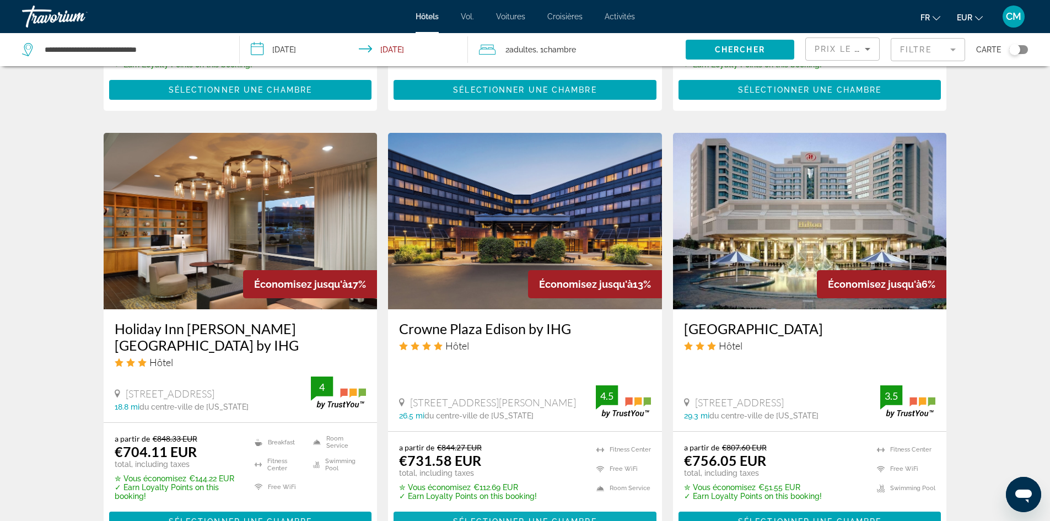
click at [538, 517] on span "Sélectionner une chambre" at bounding box center [524, 521] width 143 height 9
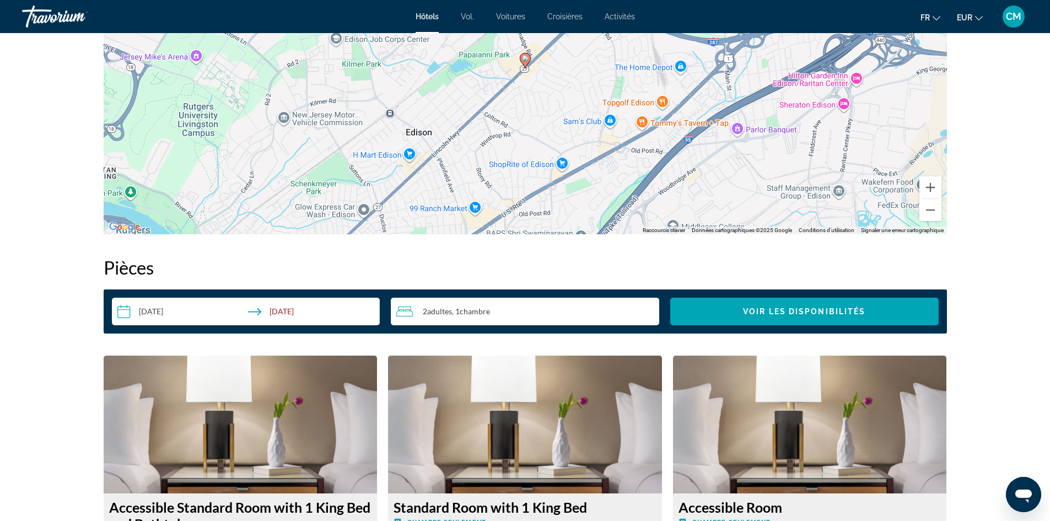
scroll to position [992, 0]
